Goal: Task Accomplishment & Management: Use online tool/utility

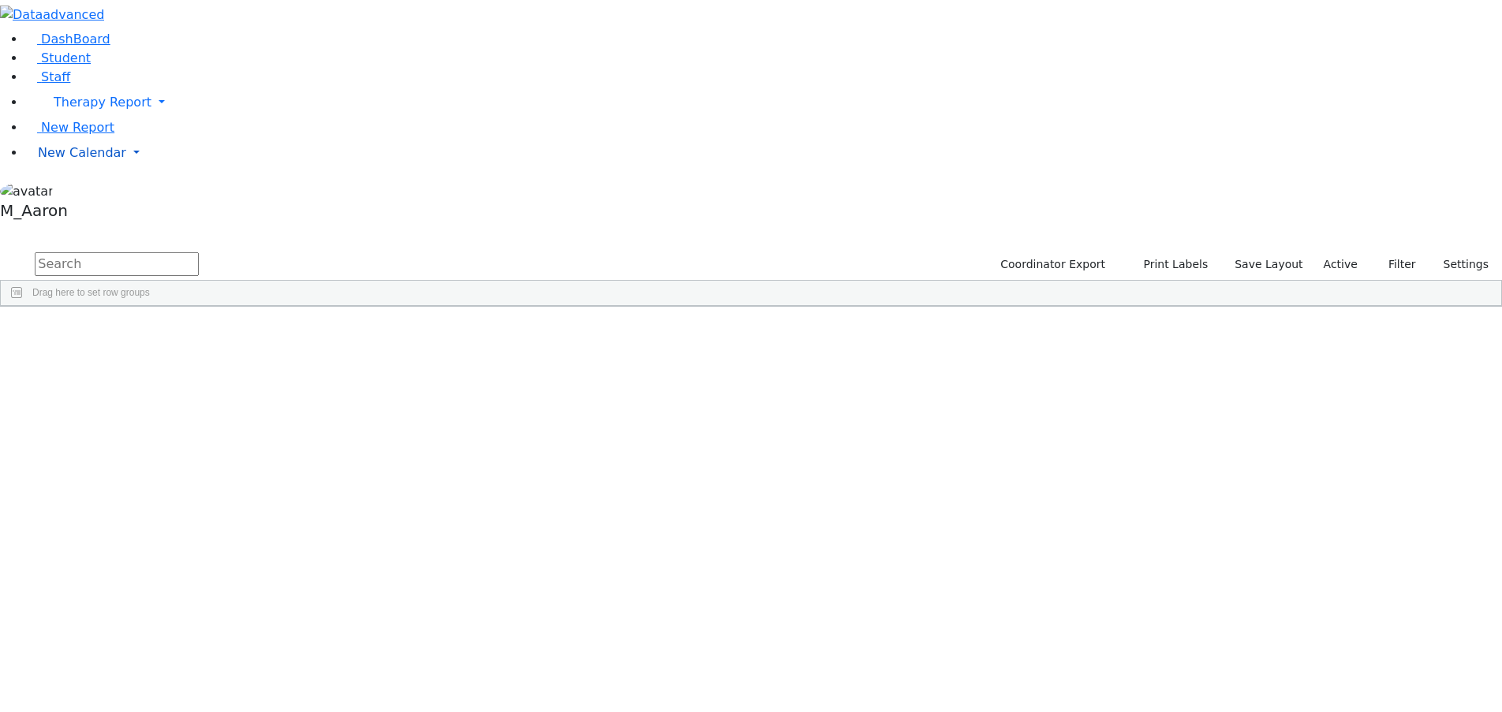
click at [66, 169] on link "New Calendar" at bounding box center [763, 153] width 1477 height 32
click at [77, 192] on span "Calendar" at bounding box center [62, 184] width 57 height 15
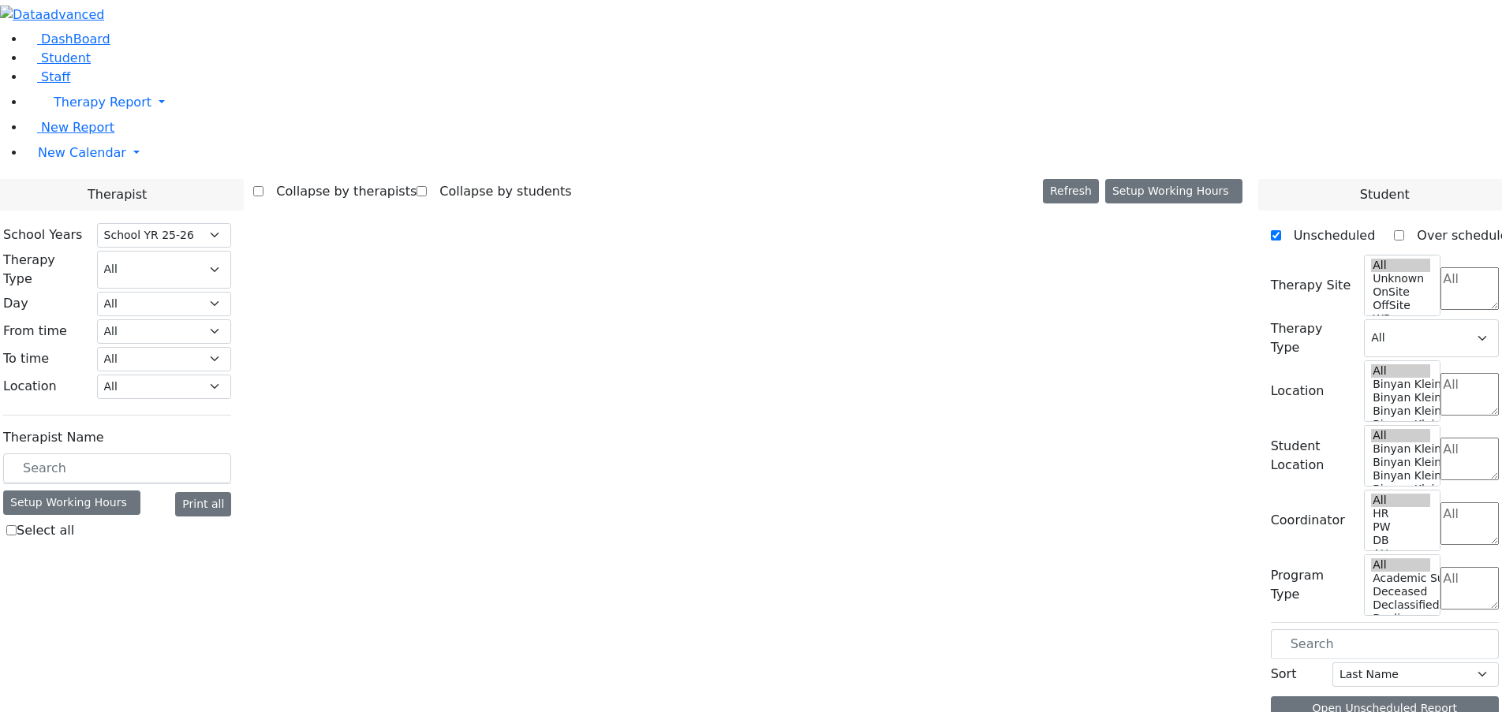
select select "212"
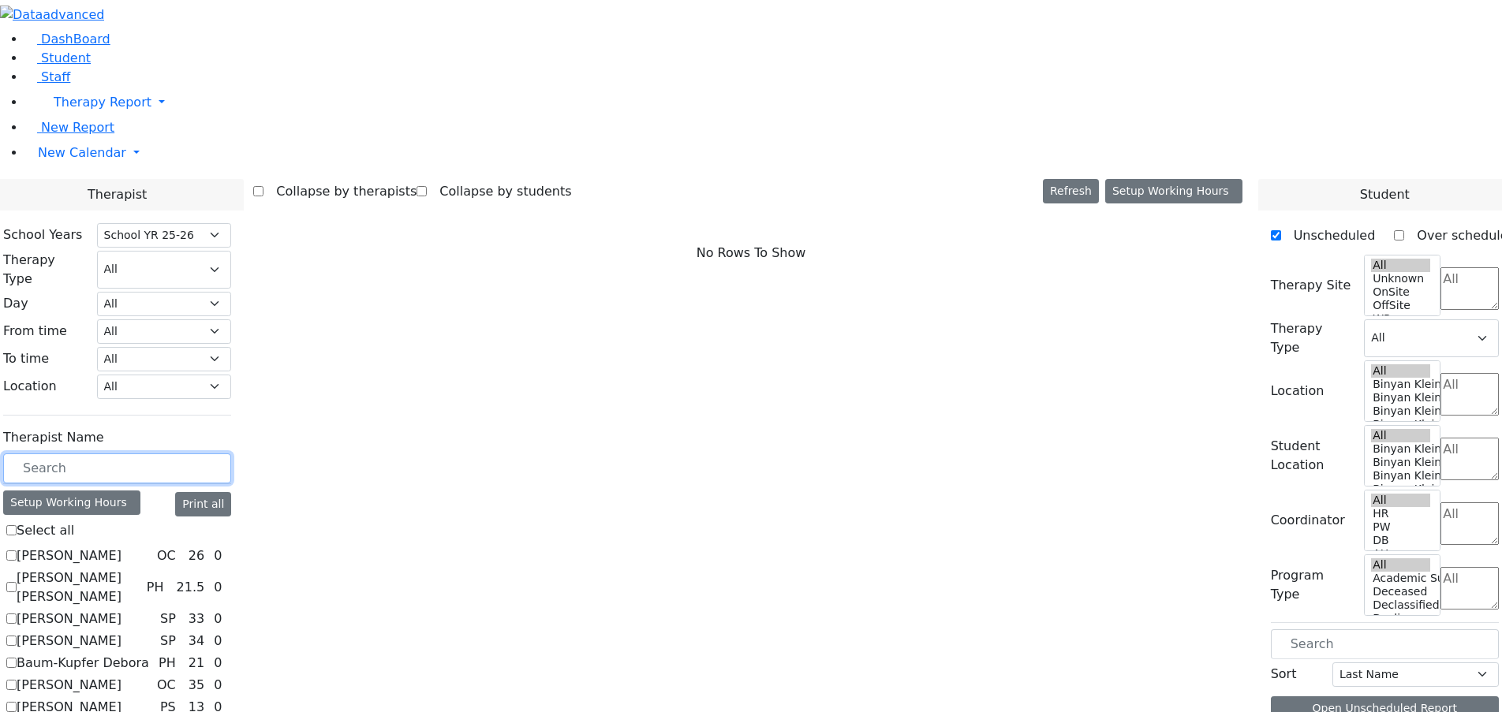
click at [231, 454] on input "text" at bounding box center [117, 469] width 228 height 30
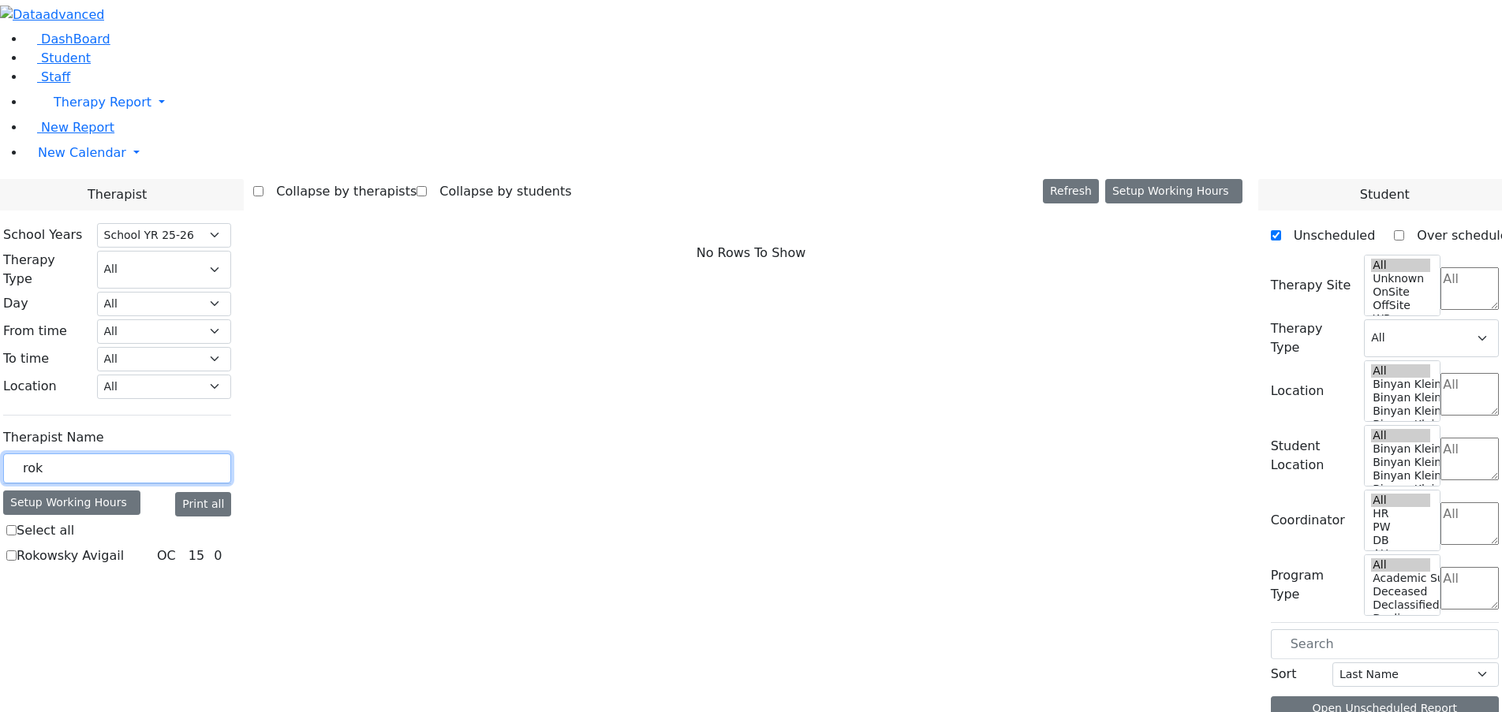
type input "rok"
click at [124, 547] on label "Rokowsky Avigail" at bounding box center [70, 556] width 107 height 19
click at [17, 551] on input "Rokowsky Avigail" at bounding box center [11, 556] width 10 height 10
checkbox input "true"
select select "1"
